Goal: Find specific page/section: Find specific page/section

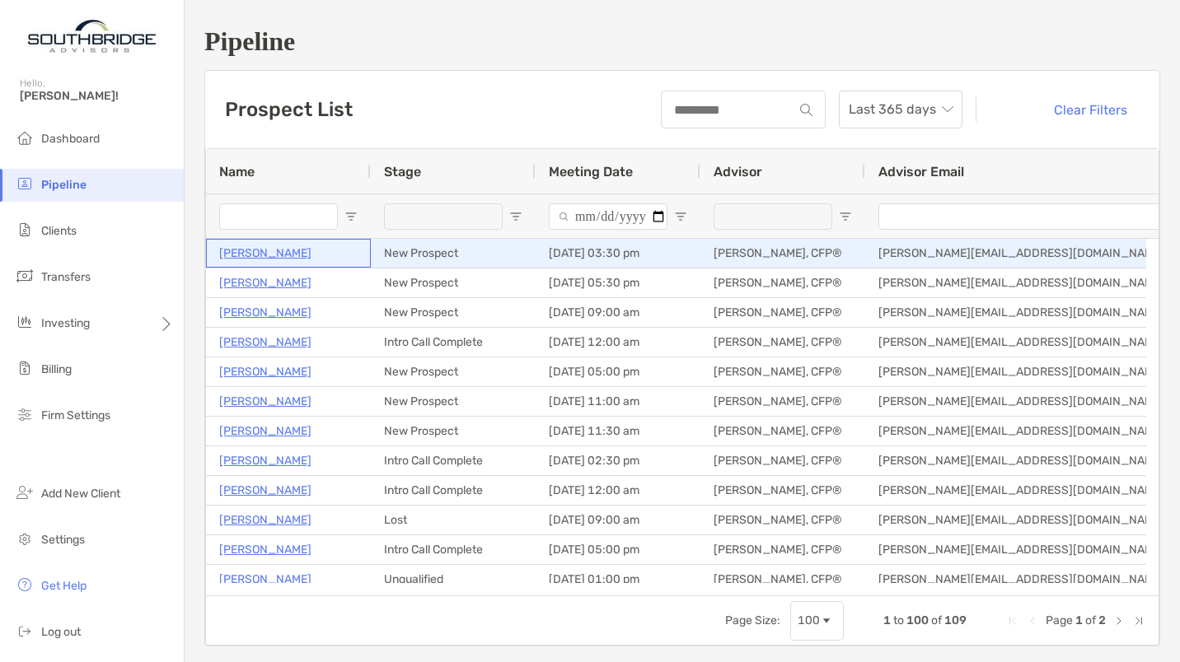
click at [254, 254] on p "Thomas Davis" at bounding box center [265, 253] width 92 height 21
